Goal: Information Seeking & Learning: Understand process/instructions

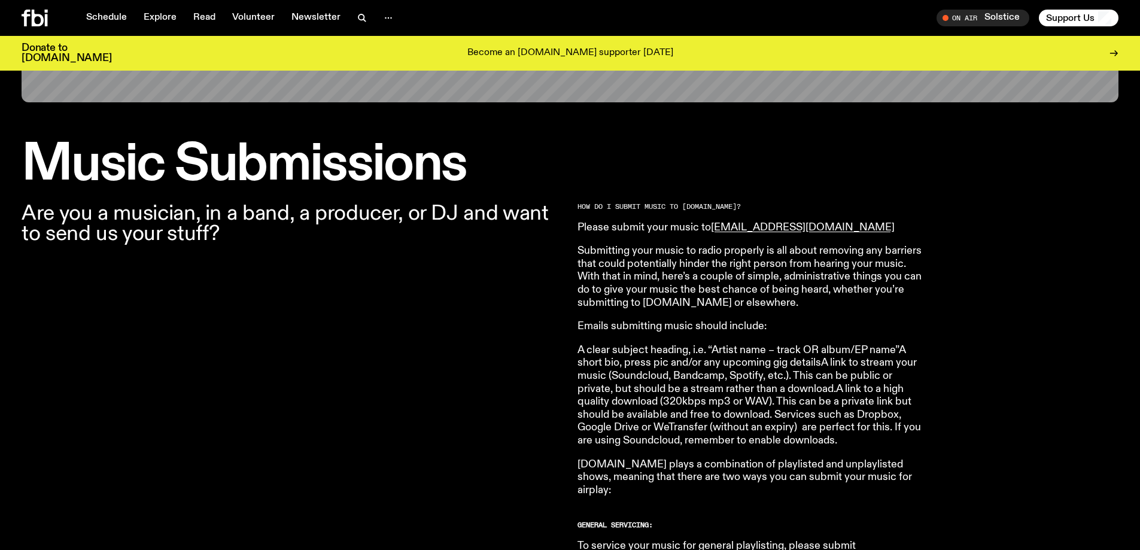
scroll to position [291, 0]
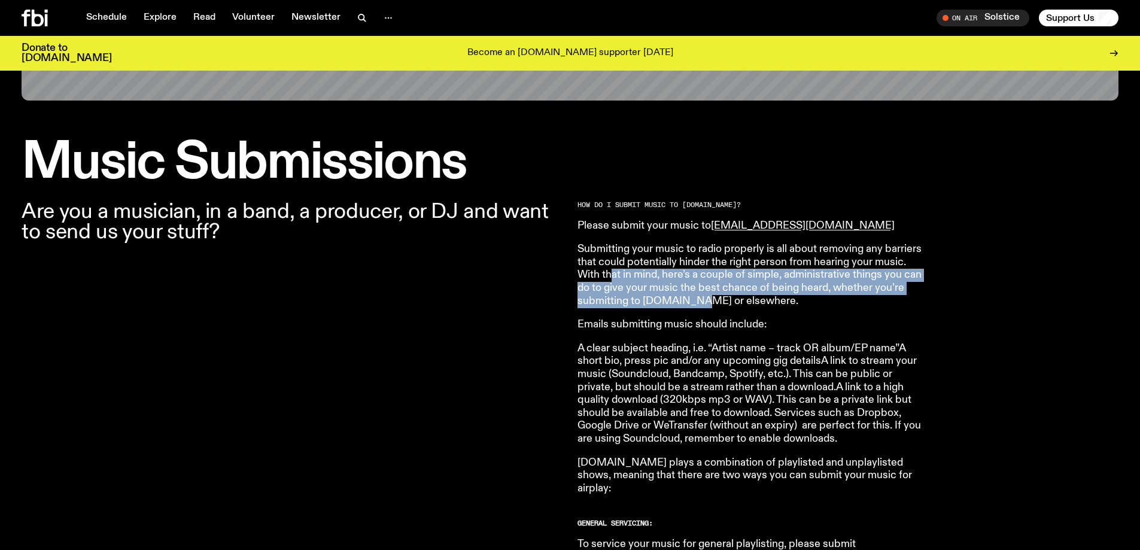
drag, startPoint x: 608, startPoint y: 281, endPoint x: 686, endPoint y: 306, distance: 81.2
click at [686, 306] on p "Submitting your music to radio properly is all about removing any barriers that…" at bounding box center [749, 275] width 345 height 65
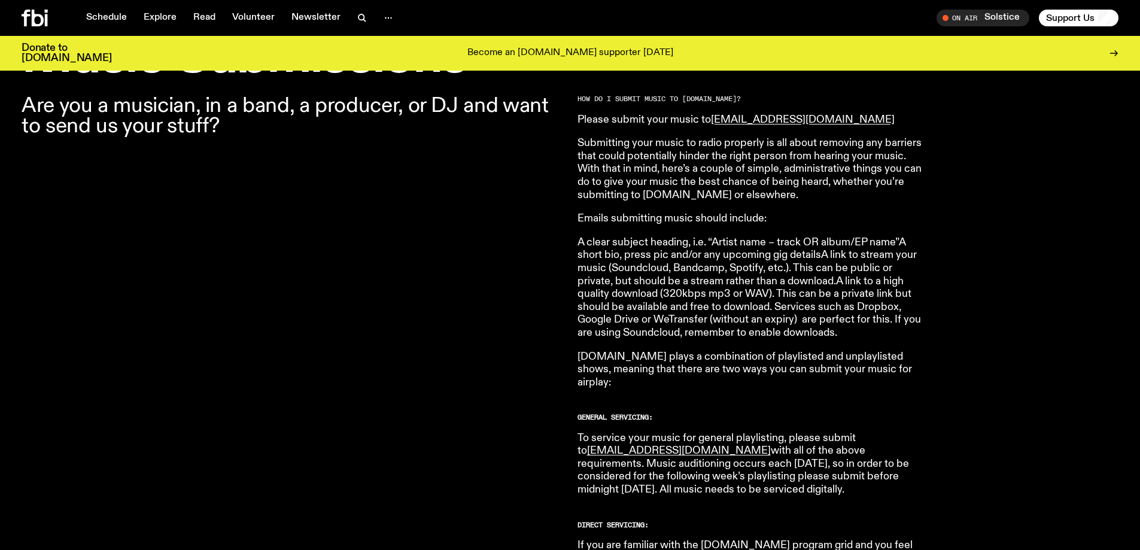
scroll to position [410, 0]
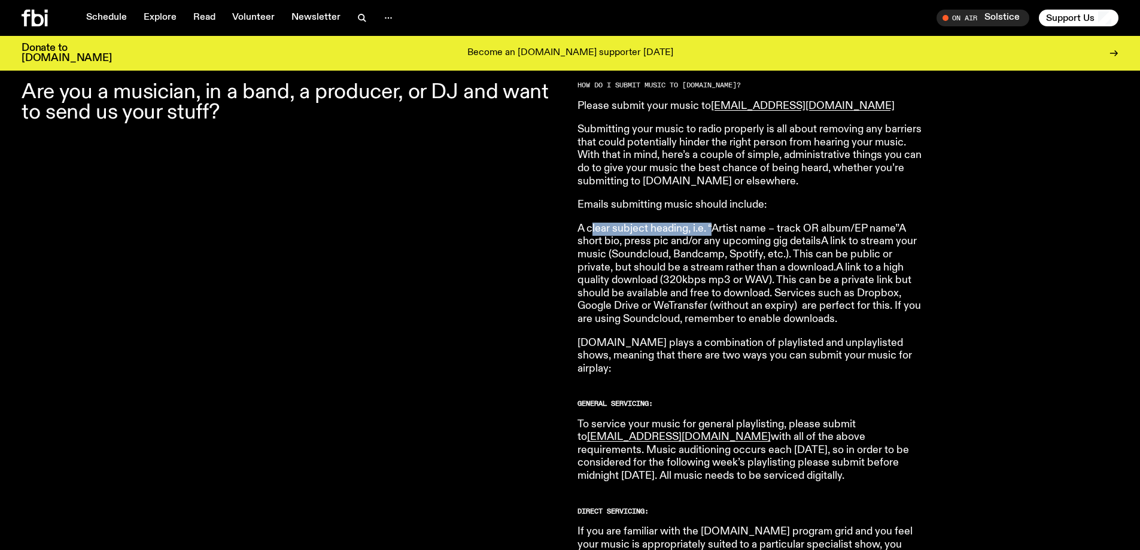
drag, startPoint x: 631, startPoint y: 231, endPoint x: 733, endPoint y: 236, distance: 102.4
click at [716, 232] on p "A clear subject heading, i.e. “Artist name – track OR album/EP name”A short bio…" at bounding box center [749, 275] width 345 height 104
click at [781, 251] on p "A clear subject heading, i.e. “Artist name – track OR album/EP name”A short bio…" at bounding box center [749, 275] width 345 height 104
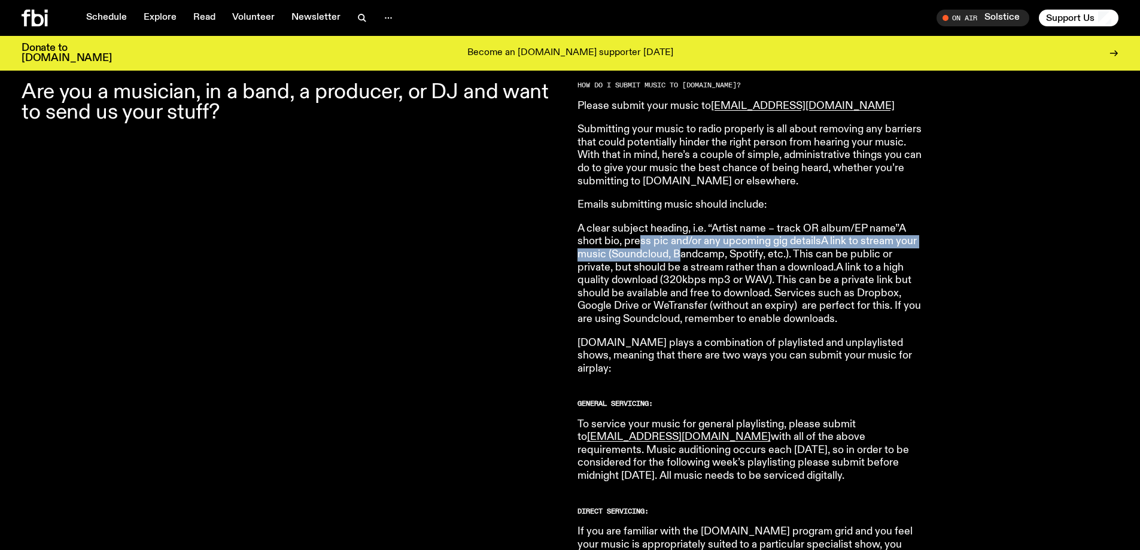
drag, startPoint x: 637, startPoint y: 241, endPoint x: 683, endPoint y: 258, distance: 48.5
click at [683, 258] on p "A clear subject heading, i.e. “Artist name – track OR album/EP name”A short bio…" at bounding box center [749, 275] width 345 height 104
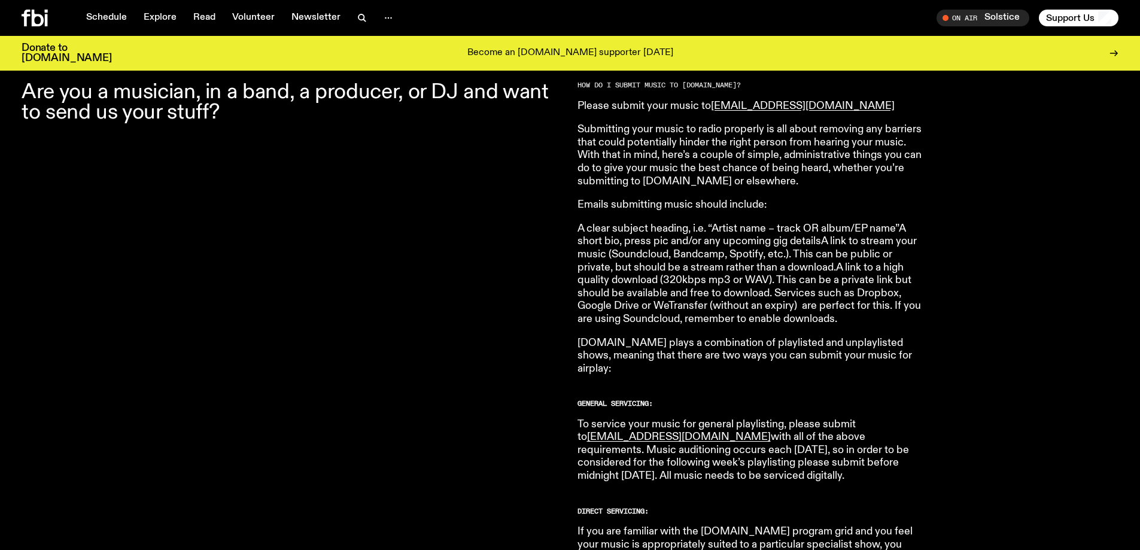
click at [723, 272] on p "A clear subject heading, i.e. “Artist name – track OR album/EP name”A short bio…" at bounding box center [749, 275] width 345 height 104
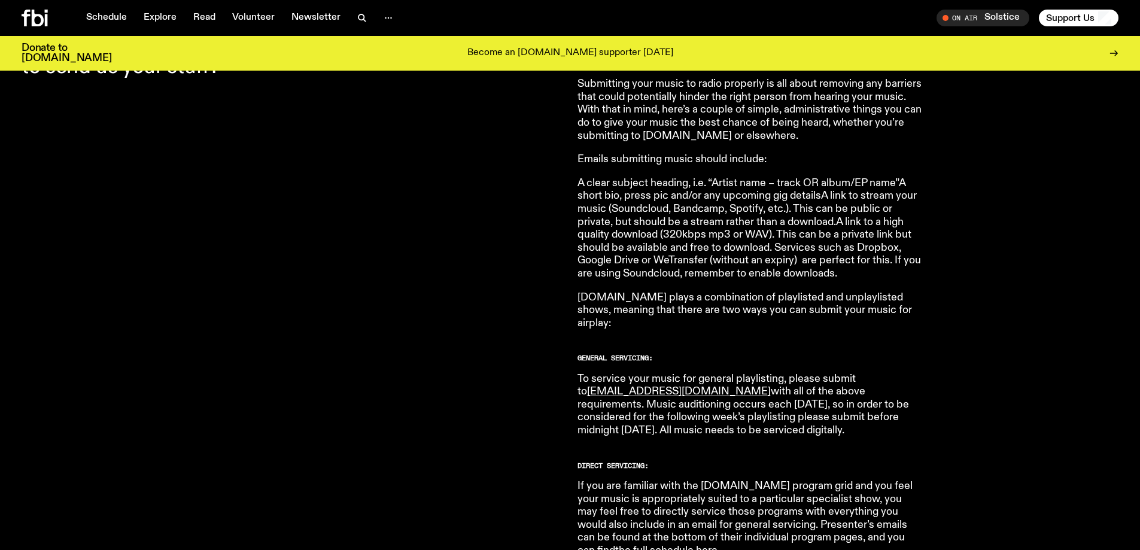
scroll to position [470, 0]
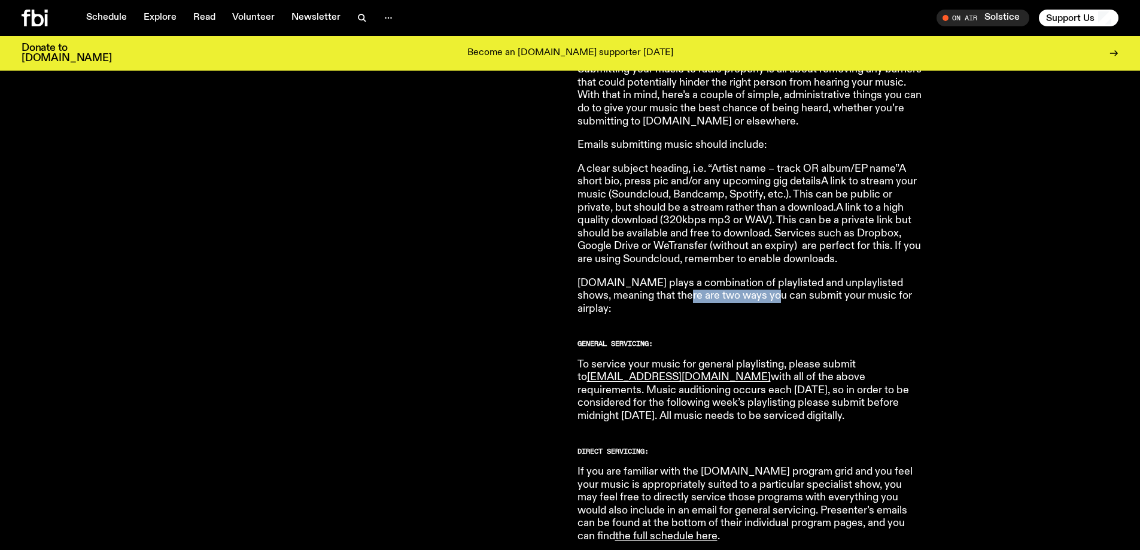
drag, startPoint x: 715, startPoint y: 294, endPoint x: 781, endPoint y: 295, distance: 66.4
click at [768, 296] on p "[DOMAIN_NAME] plays a combination of playlisted and unplaylisted shows, meaning…" at bounding box center [749, 296] width 345 height 39
click at [780, 263] on p "A clear subject heading, i.e. “Artist name – track OR album/EP name”A short bio…" at bounding box center [749, 215] width 345 height 104
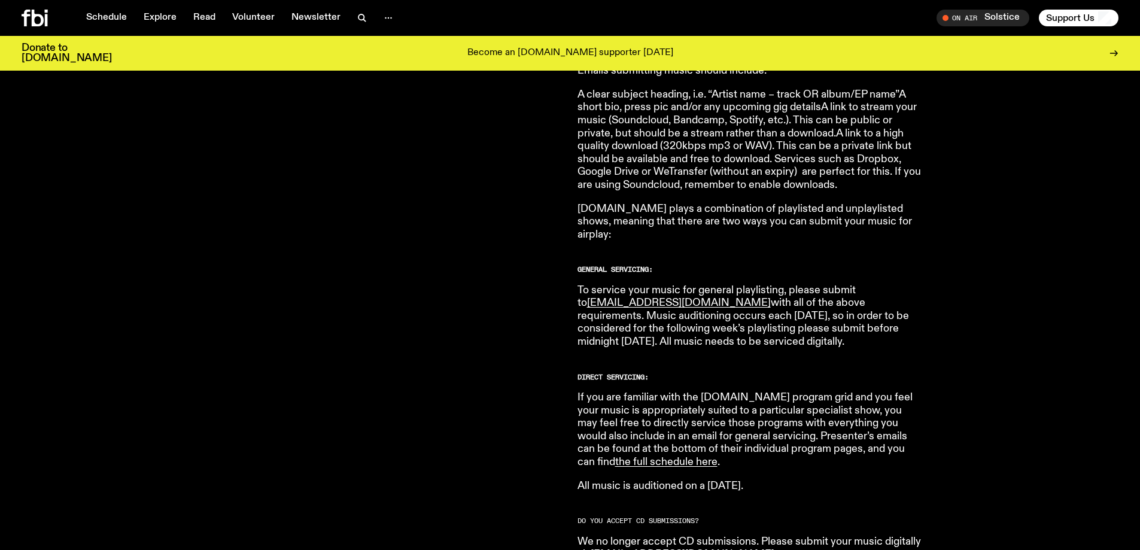
scroll to position [530, 0]
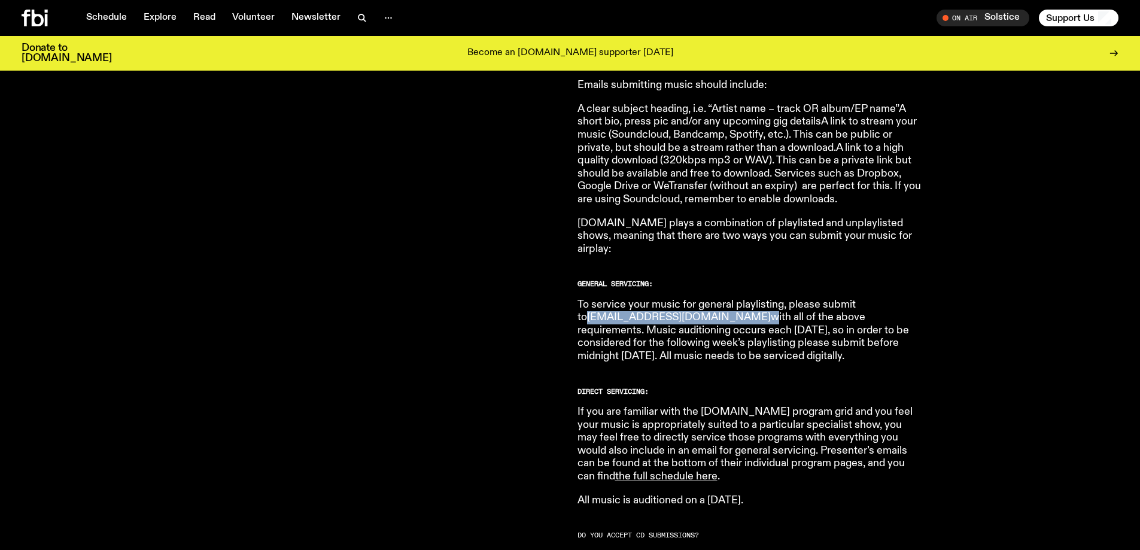
drag, startPoint x: 686, startPoint y: 303, endPoint x: 590, endPoint y: 303, distance: 95.7
click at [590, 303] on p "To service your music for general playlisting, please submit to [EMAIL_ADDRESS]…" at bounding box center [749, 331] width 345 height 65
copy p "[EMAIL_ADDRESS][DOMAIN_NAME]"
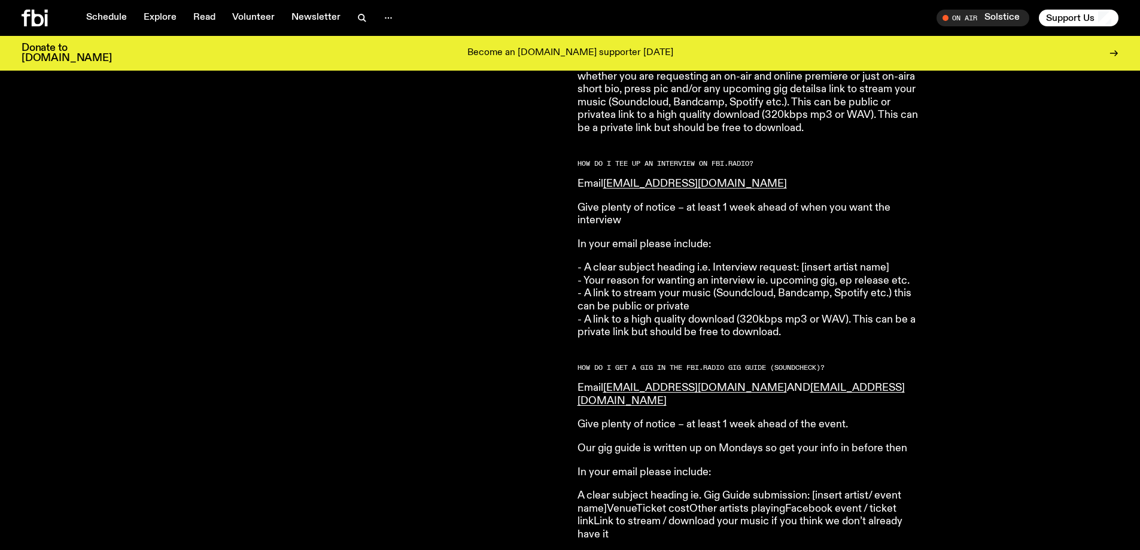
scroll to position [1427, 0]
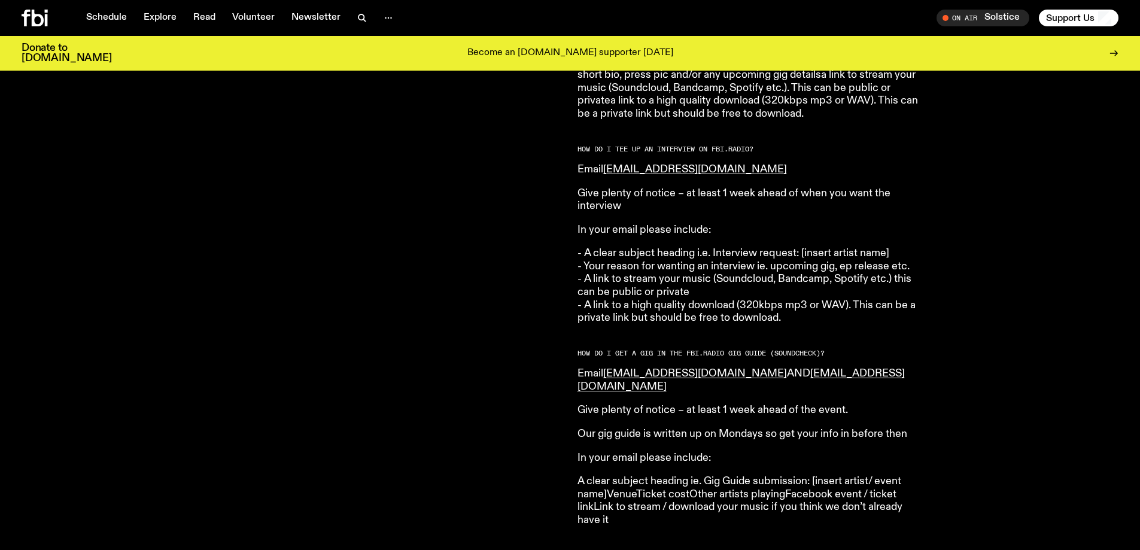
click at [502, 245] on div "Are you a musician, in a band, a producer, or DJ and want to send us your stuff?" at bounding box center [292, 50] width 541 height 1971
drag, startPoint x: 768, startPoint y: 148, endPoint x: 608, endPoint y: 154, distance: 159.8
click at [608, 154] on article "HOW DO I SUBMIT MUSIC TO [DOMAIN_NAME]? Please submit your music to [EMAIL_ADDR…" at bounding box center [749, 50] width 345 height 1971
copy link "[EMAIL_ADDRESS][DOMAIN_NAME]"
click at [493, 197] on div "Are you a musician, in a band, a producer, or DJ and want to send us your stuff?" at bounding box center [292, 50] width 541 height 1971
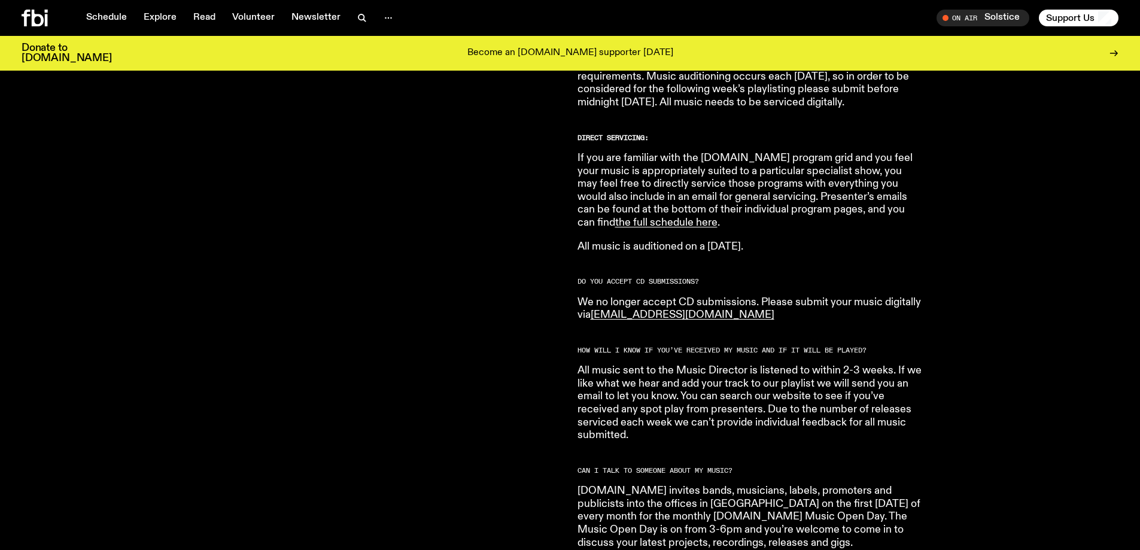
scroll to position [769, 0]
